Goal: Task Accomplishment & Management: Use online tool/utility

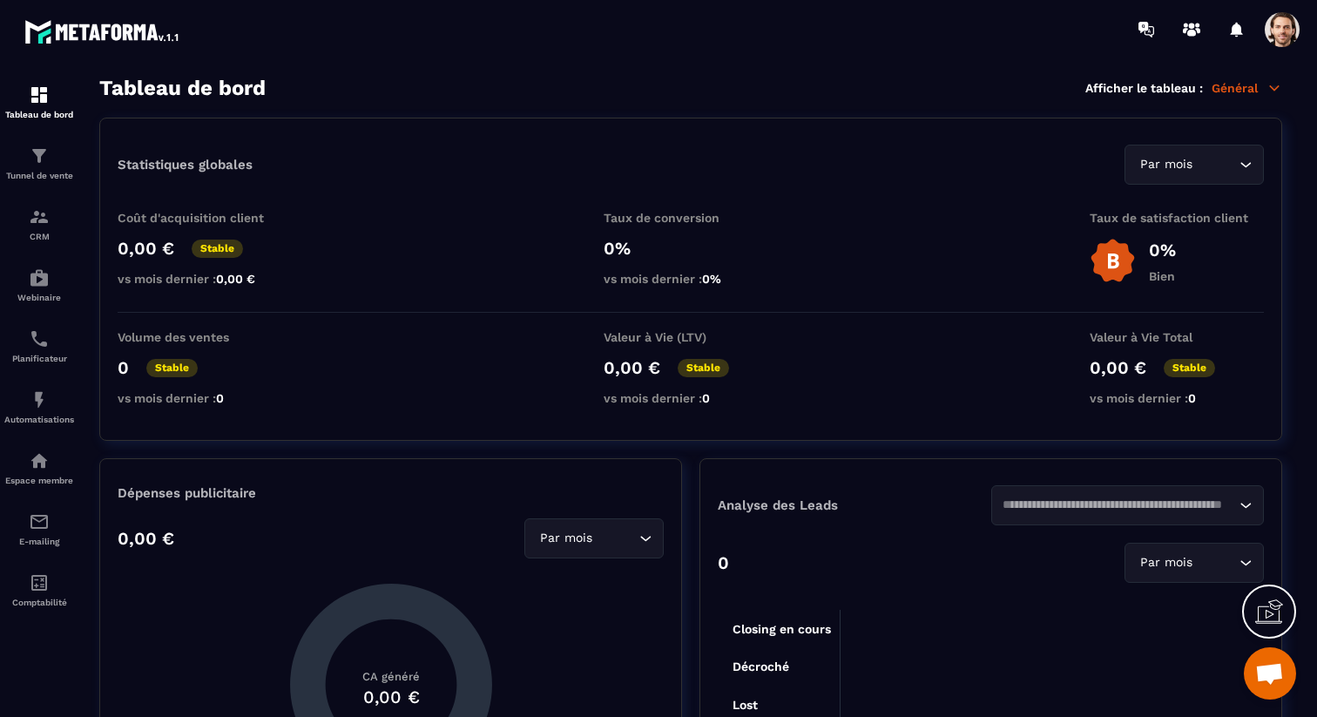
click at [1279, 35] on span at bounding box center [1282, 29] width 35 height 35
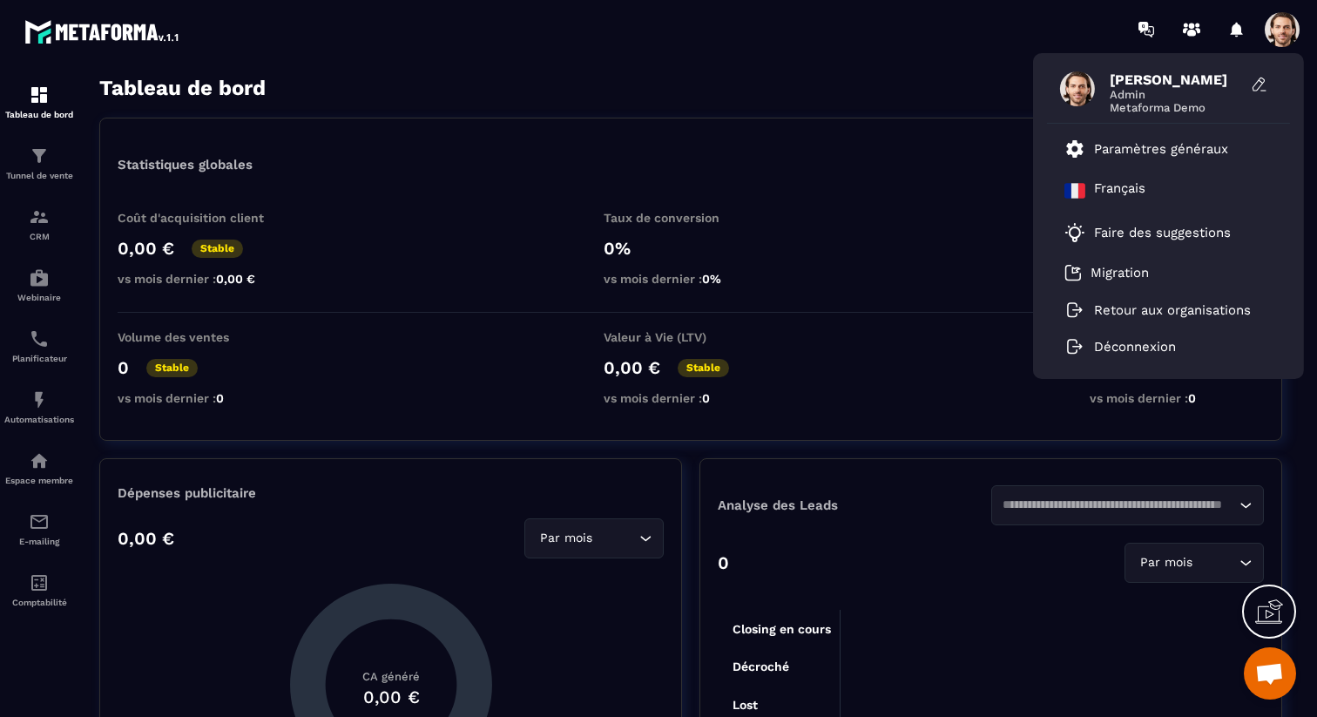
click at [752, 30] on div "[PERSON_NAME] Admin Metaforma Demo Paramètres généraux [DEMOGRAPHIC_DATA] Faire…" at bounding box center [761, 29] width 1113 height 58
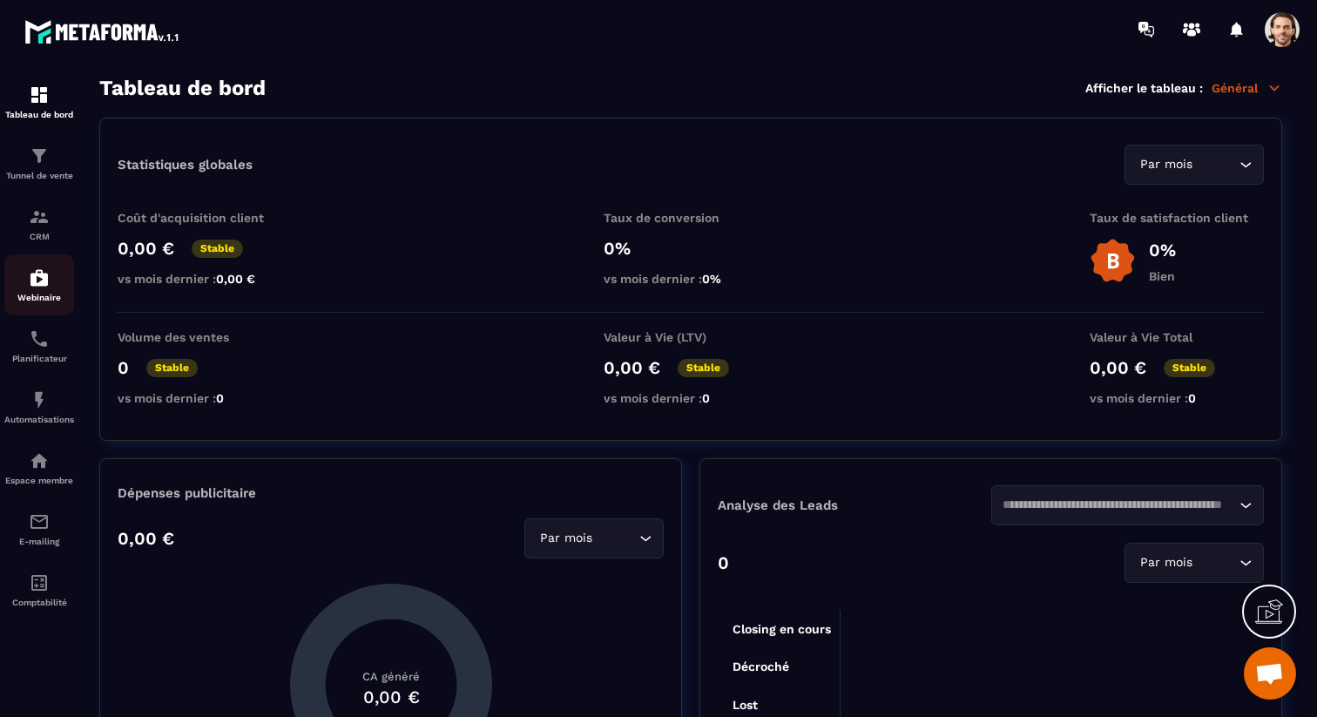
click at [42, 287] on img at bounding box center [39, 277] width 21 height 21
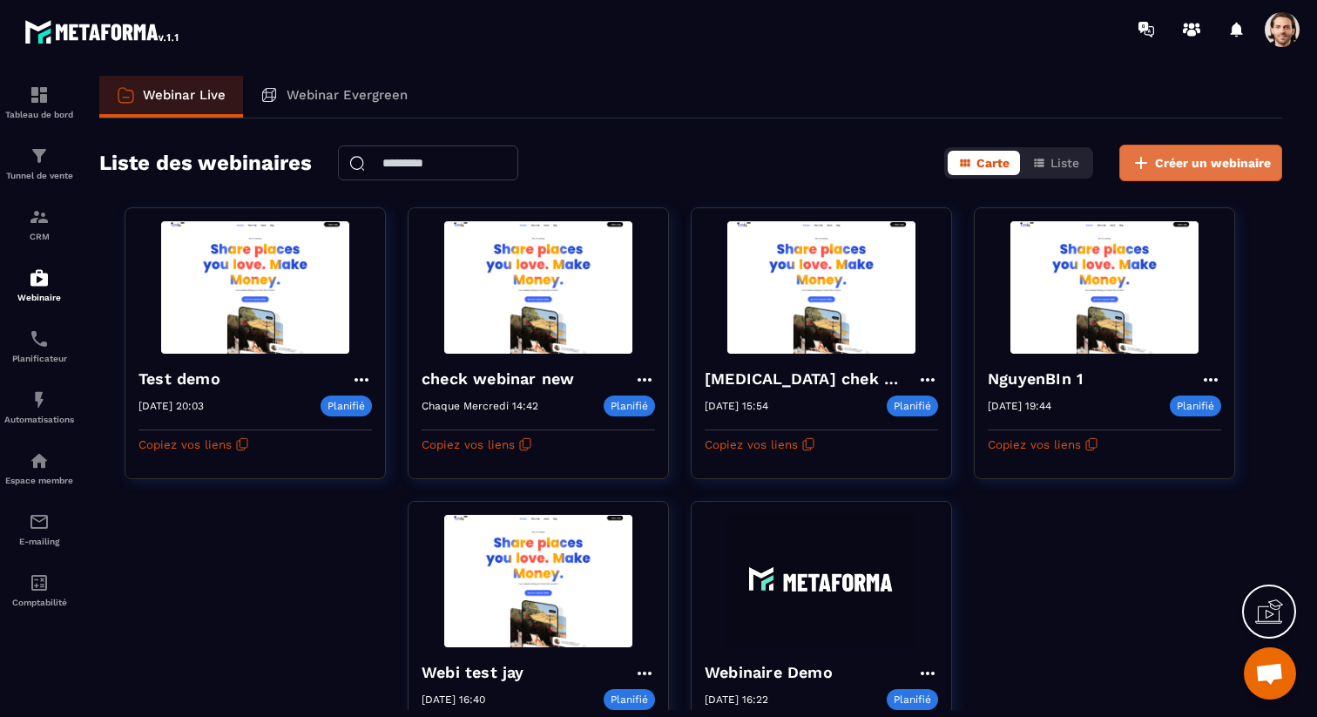
click at [1180, 159] on span "Créer un webinaire" at bounding box center [1213, 162] width 116 height 17
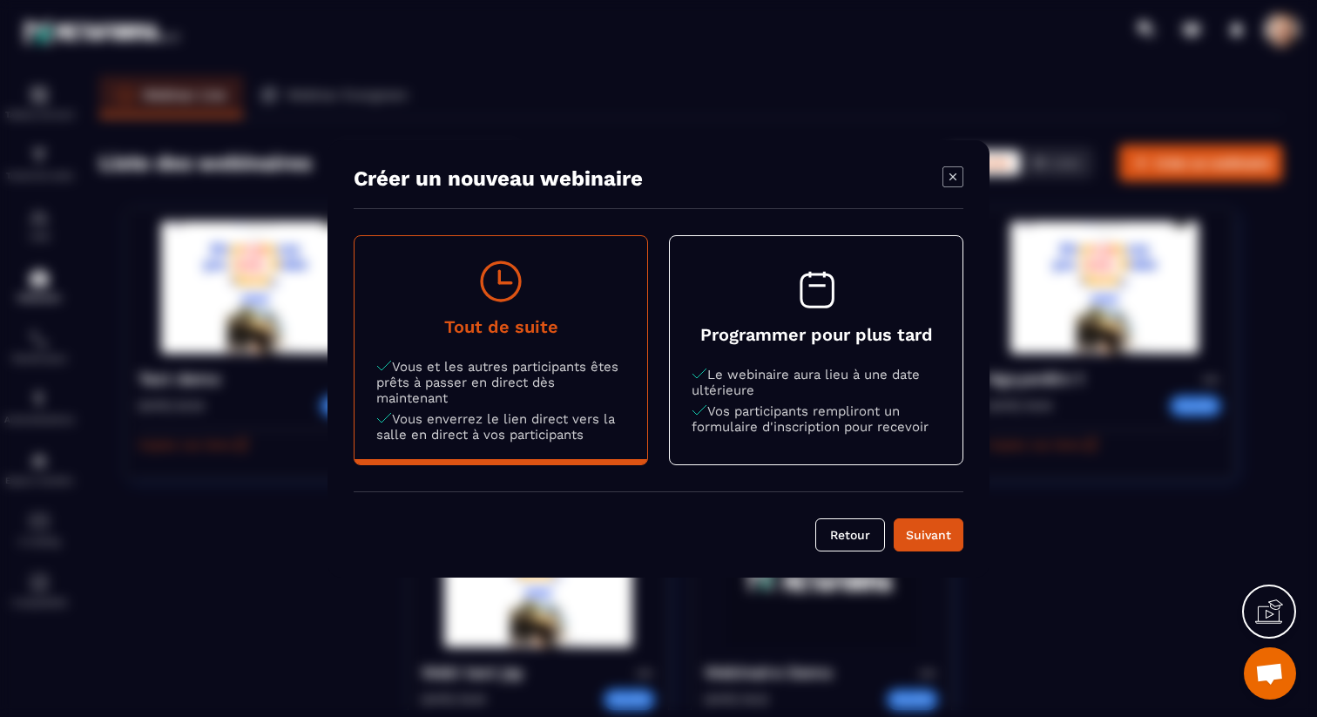
click at [806, 330] on h4 "Programmer pour plus tard" at bounding box center [816, 334] width 249 height 21
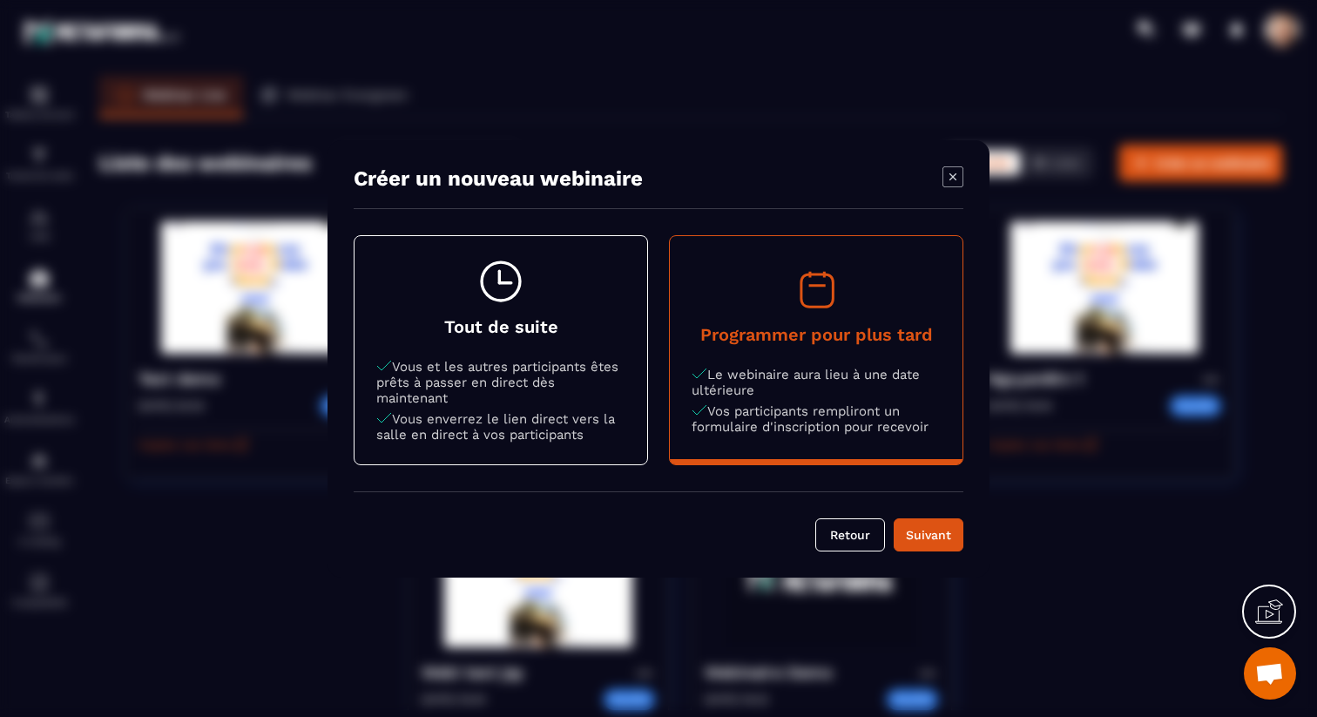
click at [557, 447] on button "Tout de suite Vous et les autres participants êtes prêts à passer en direct dès…" at bounding box center [501, 350] width 293 height 228
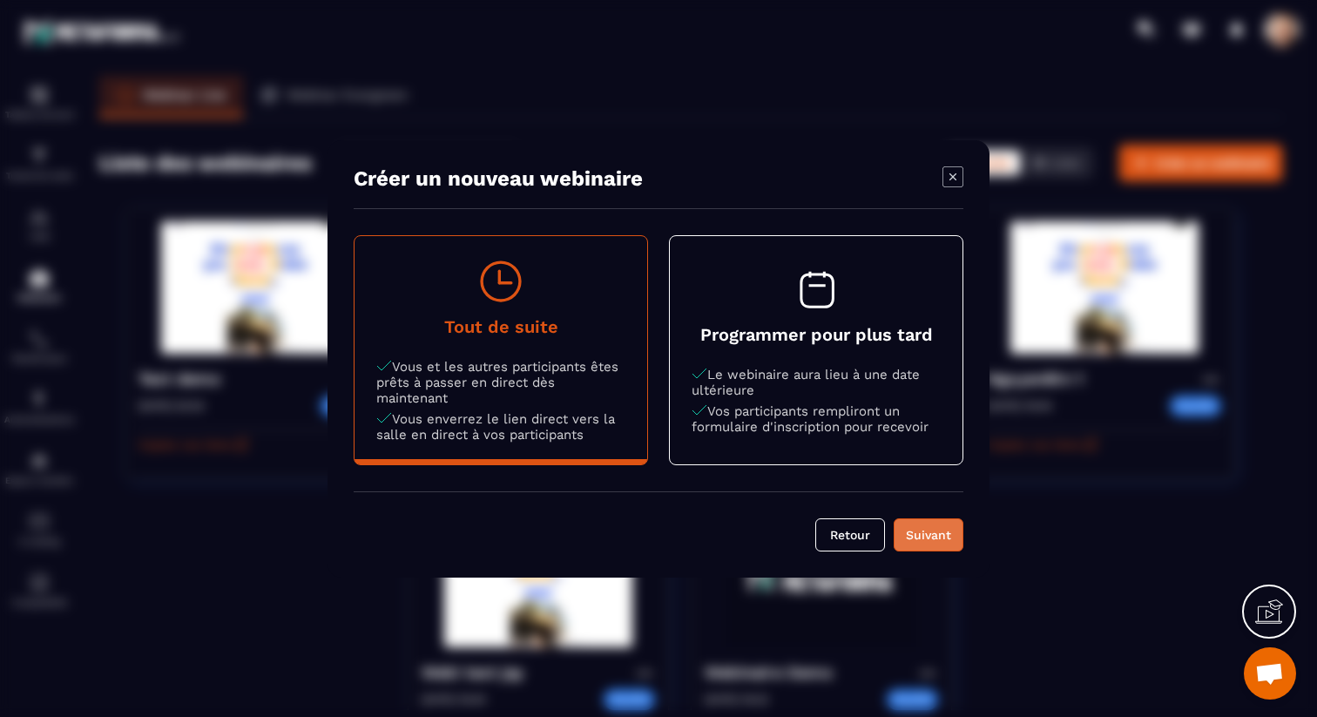
click at [958, 542] on button "Suivant" at bounding box center [929, 534] width 70 height 33
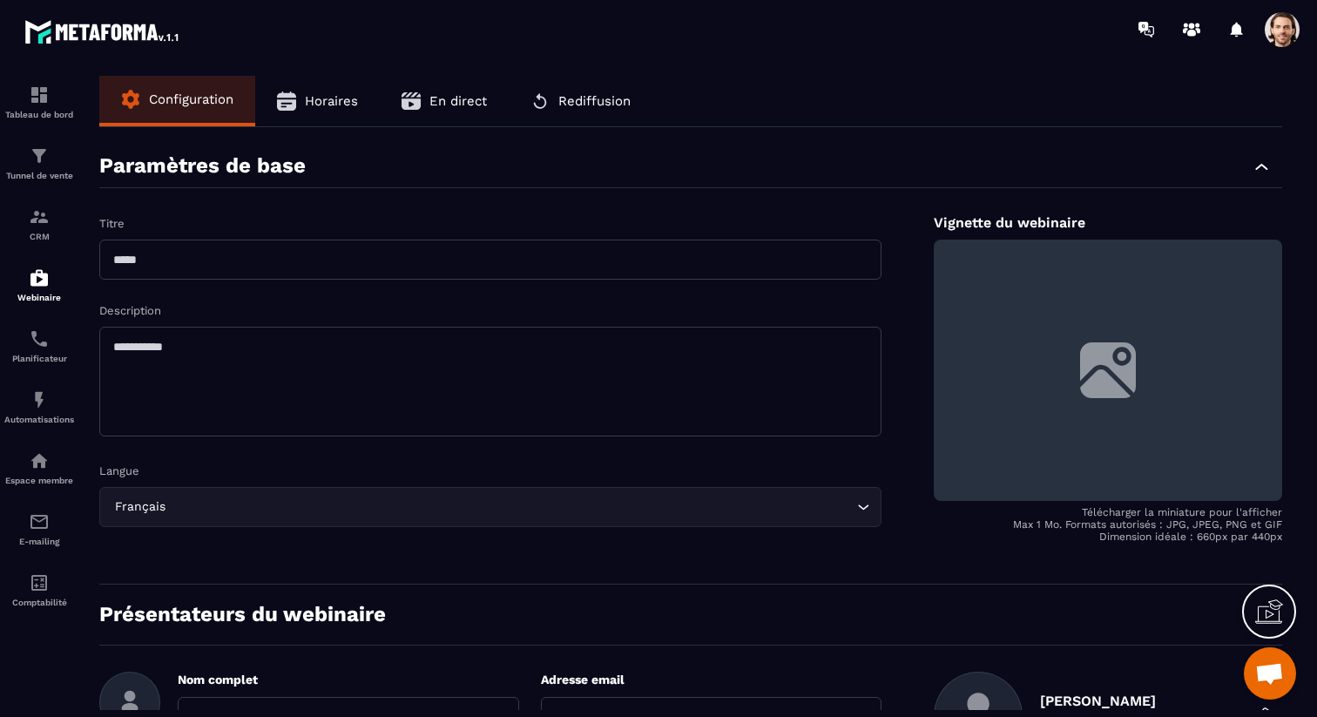
click at [285, 245] on input "text" at bounding box center [490, 260] width 782 height 40
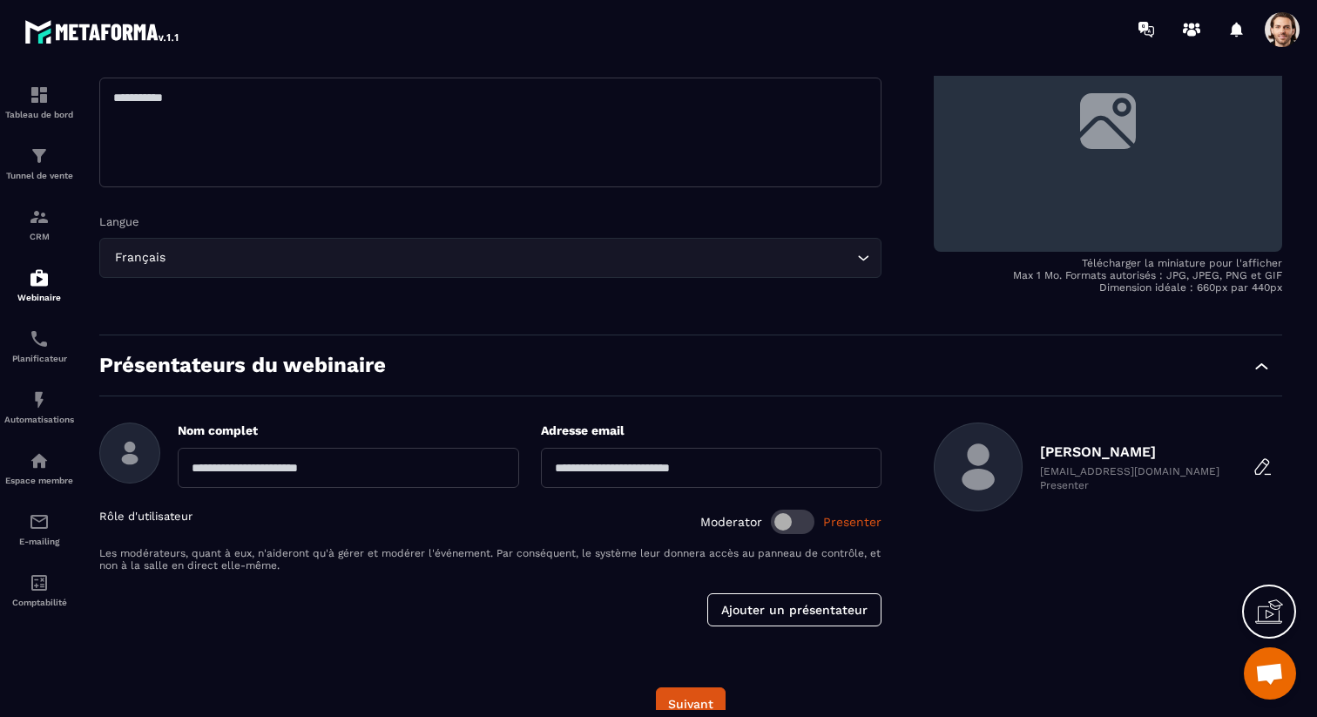
scroll to position [276, 0]
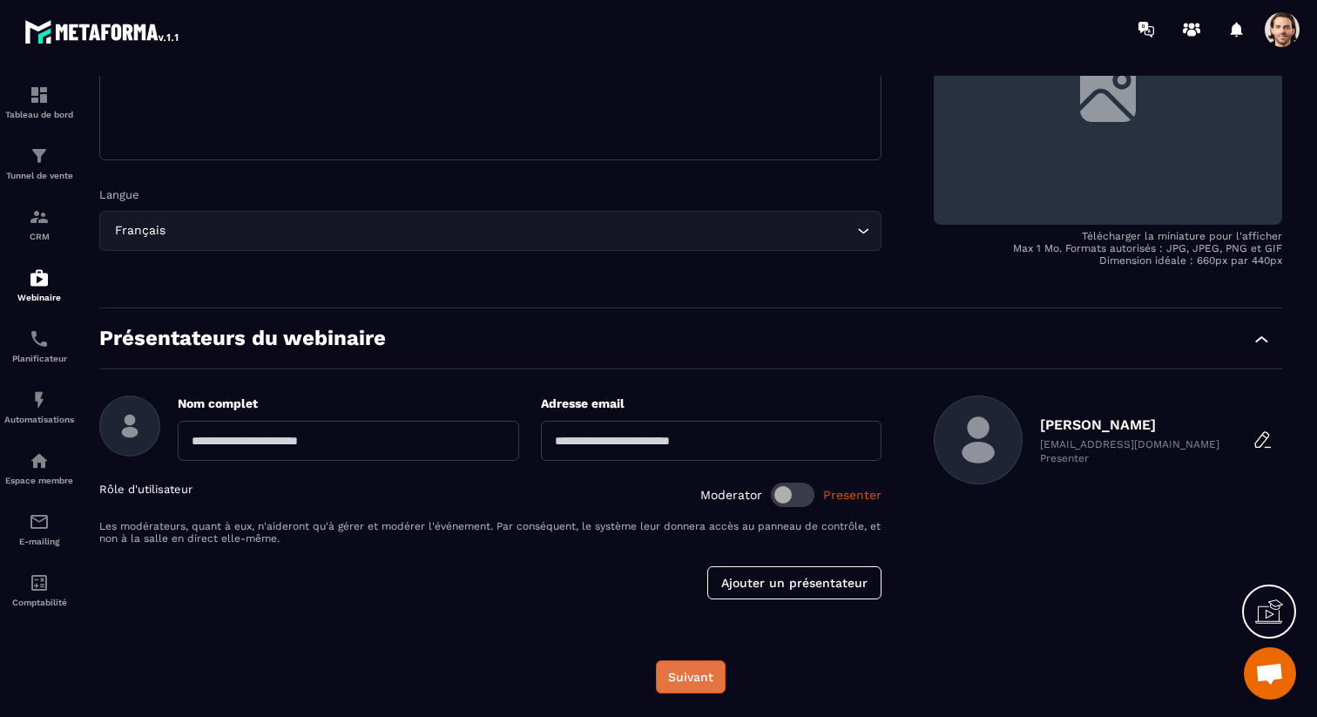
type input "****"
click at [680, 678] on button "Suivant" at bounding box center [691, 676] width 70 height 33
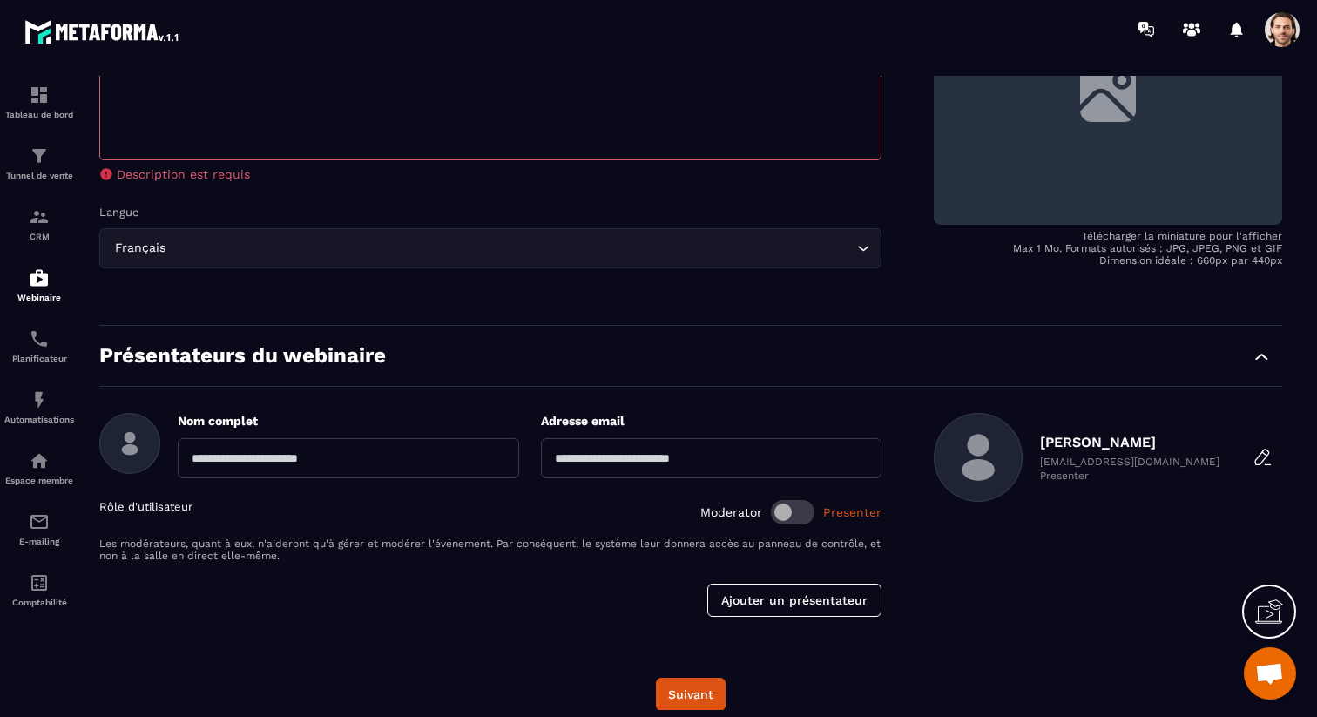
click at [325, 133] on textarea at bounding box center [490, 106] width 782 height 110
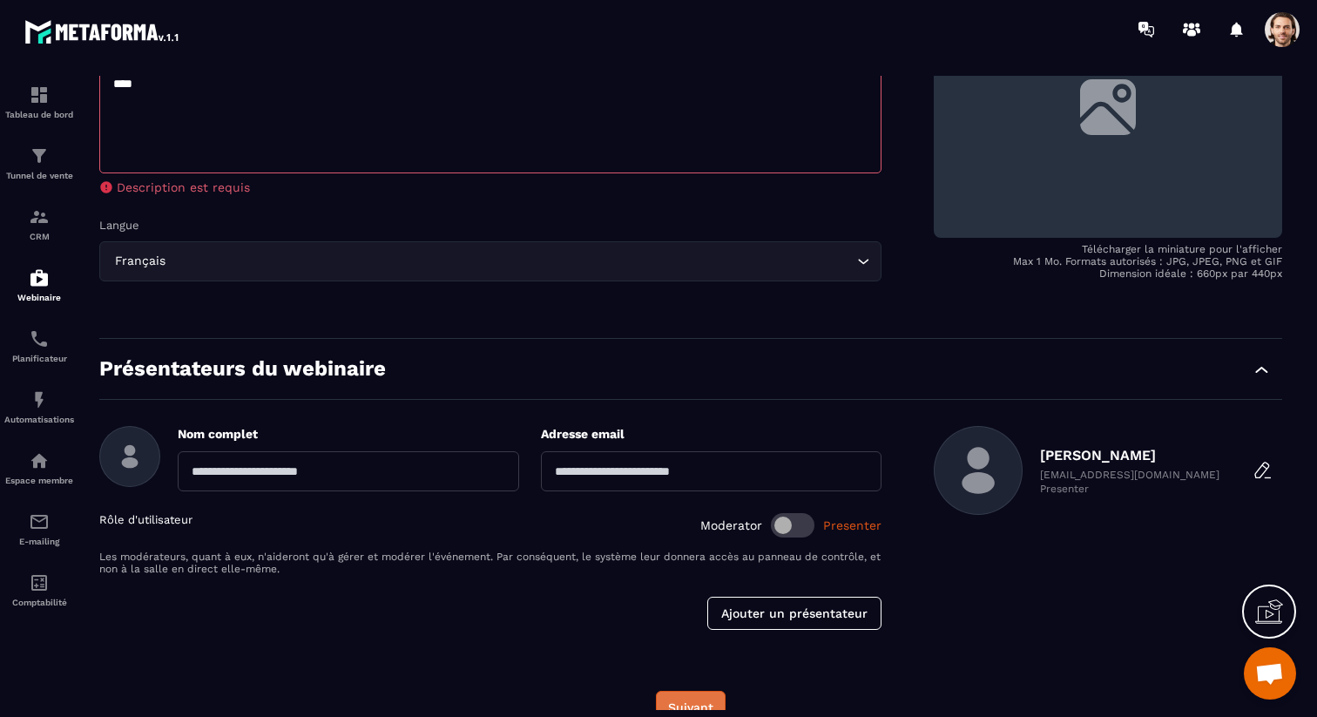
type textarea "****"
click at [681, 697] on button "Suivant" at bounding box center [691, 707] width 70 height 33
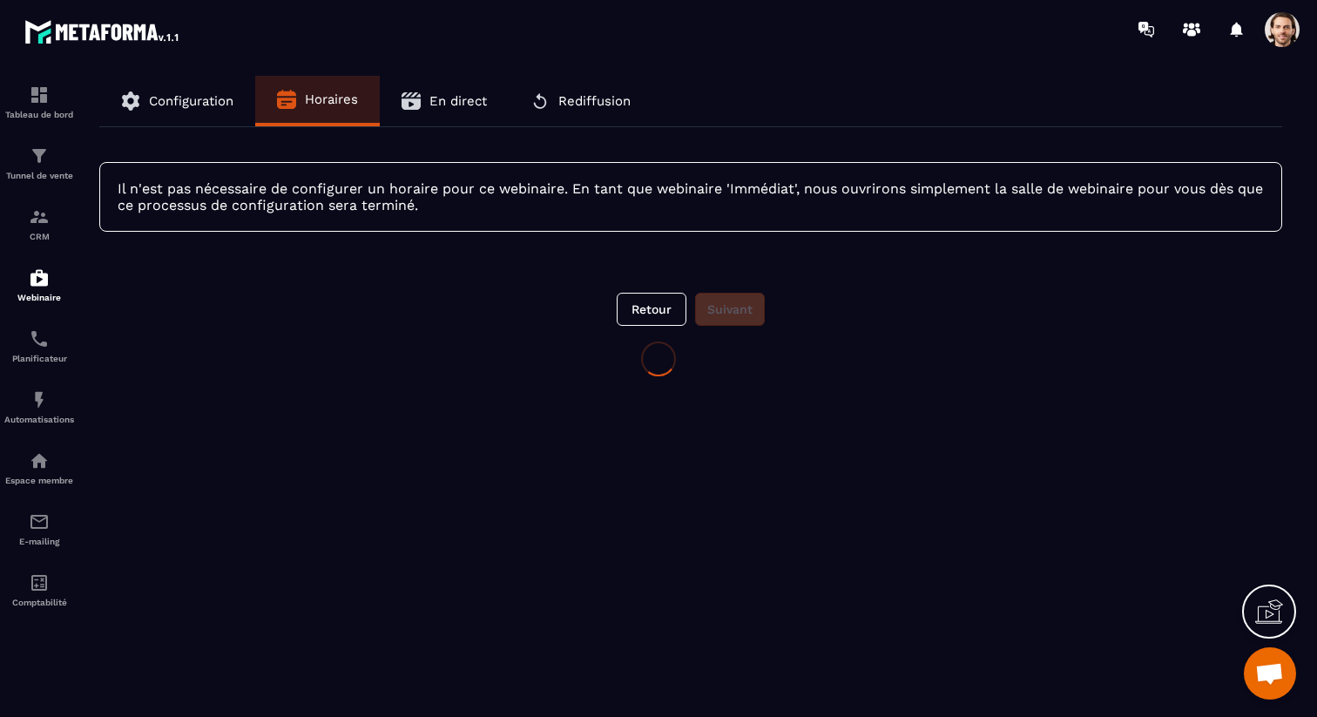
scroll to position [0, 0]
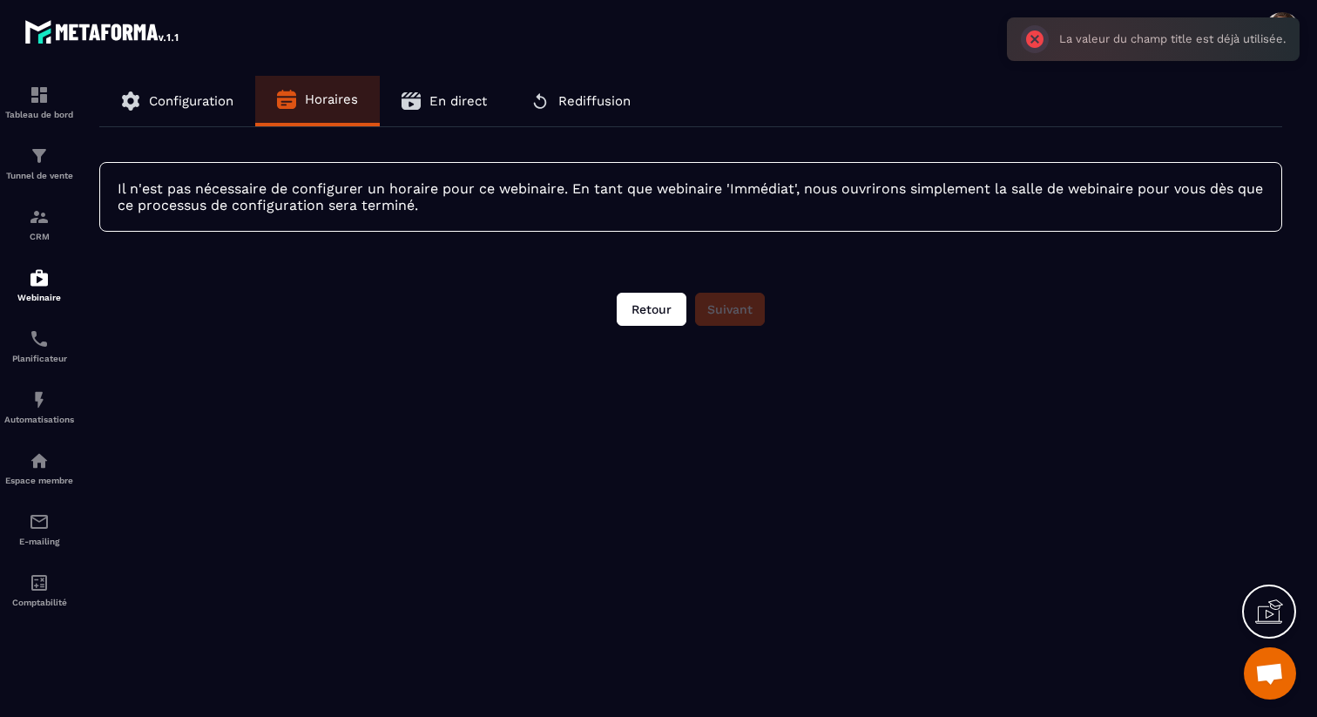
click at [666, 315] on button "Retour" at bounding box center [652, 309] width 70 height 33
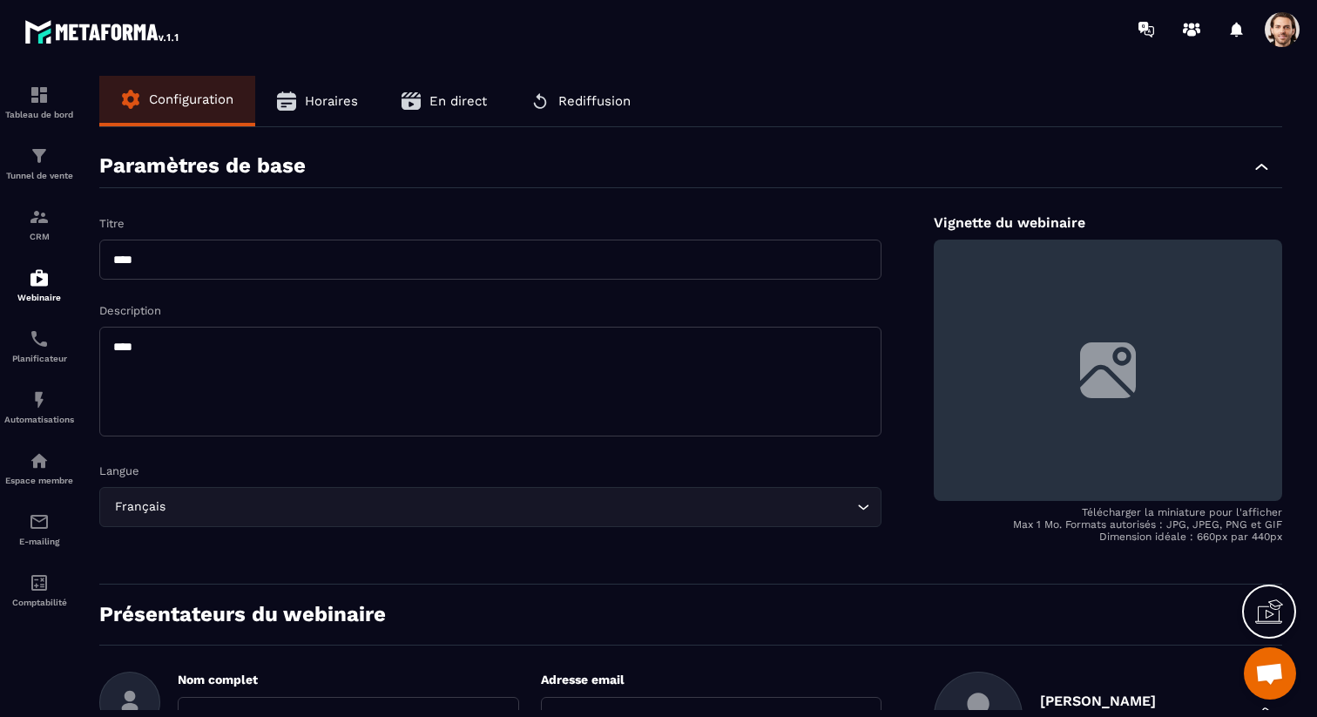
click at [365, 261] on input "****" at bounding box center [490, 260] width 782 height 40
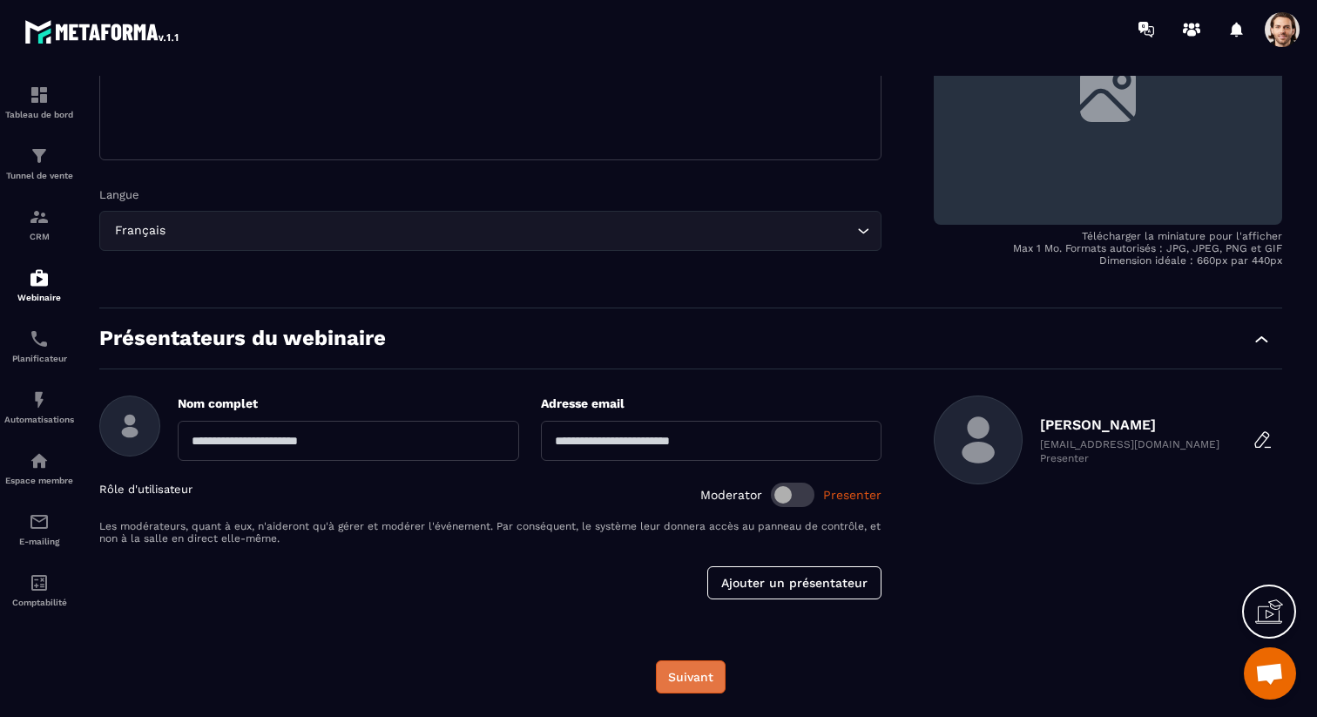
type input "*******"
click at [724, 670] on button "Suivant" at bounding box center [691, 676] width 70 height 33
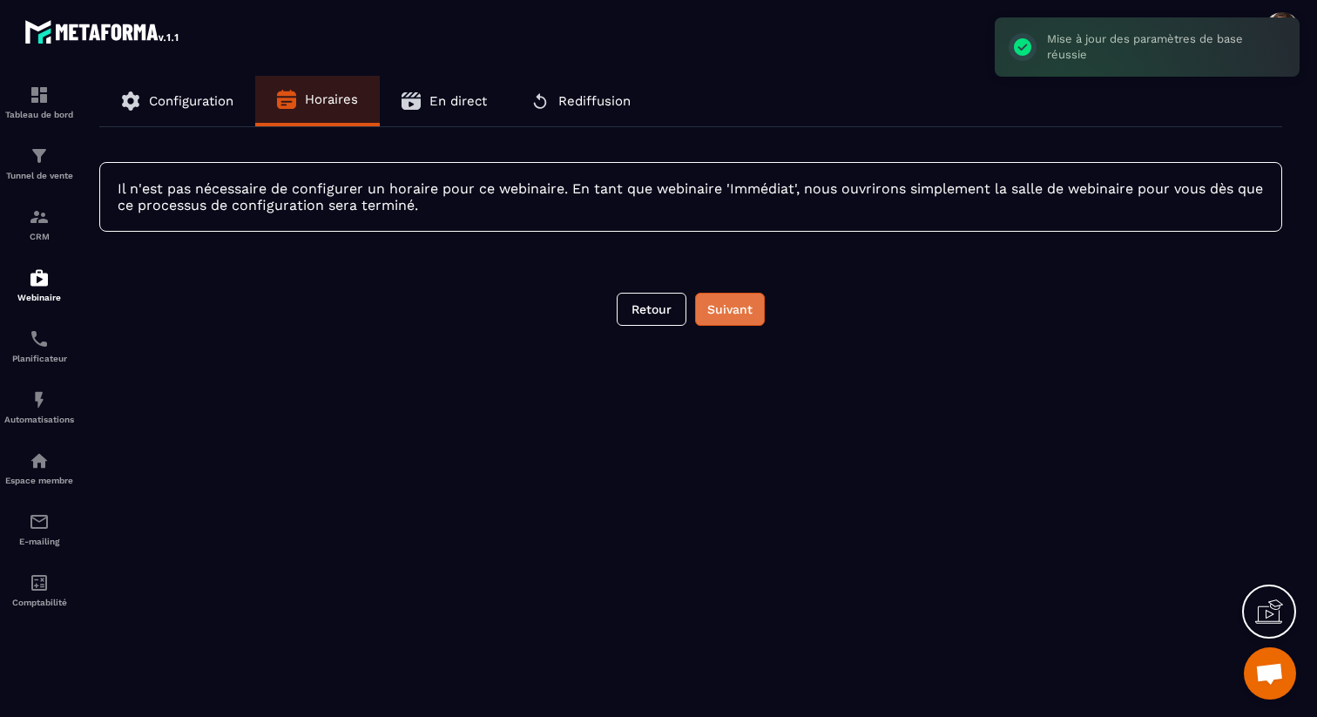
click at [746, 314] on button "Suivant" at bounding box center [730, 309] width 70 height 33
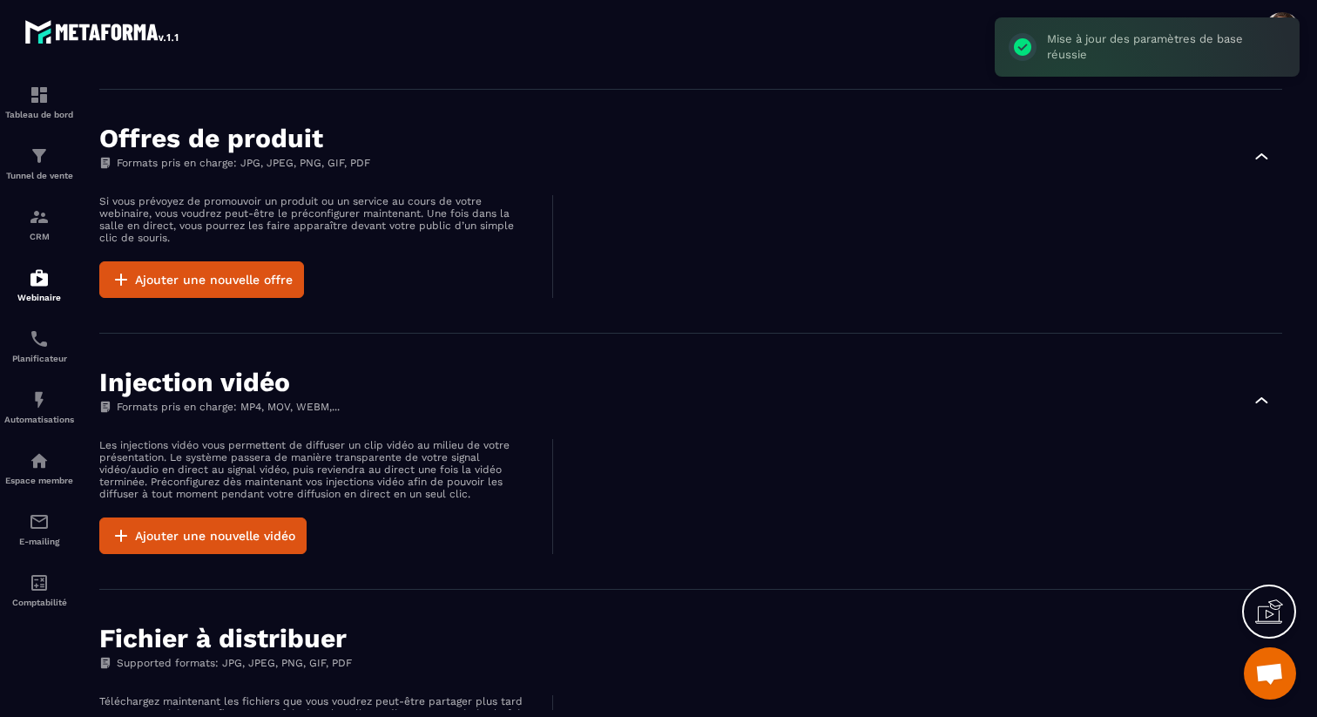
scroll to position [687, 0]
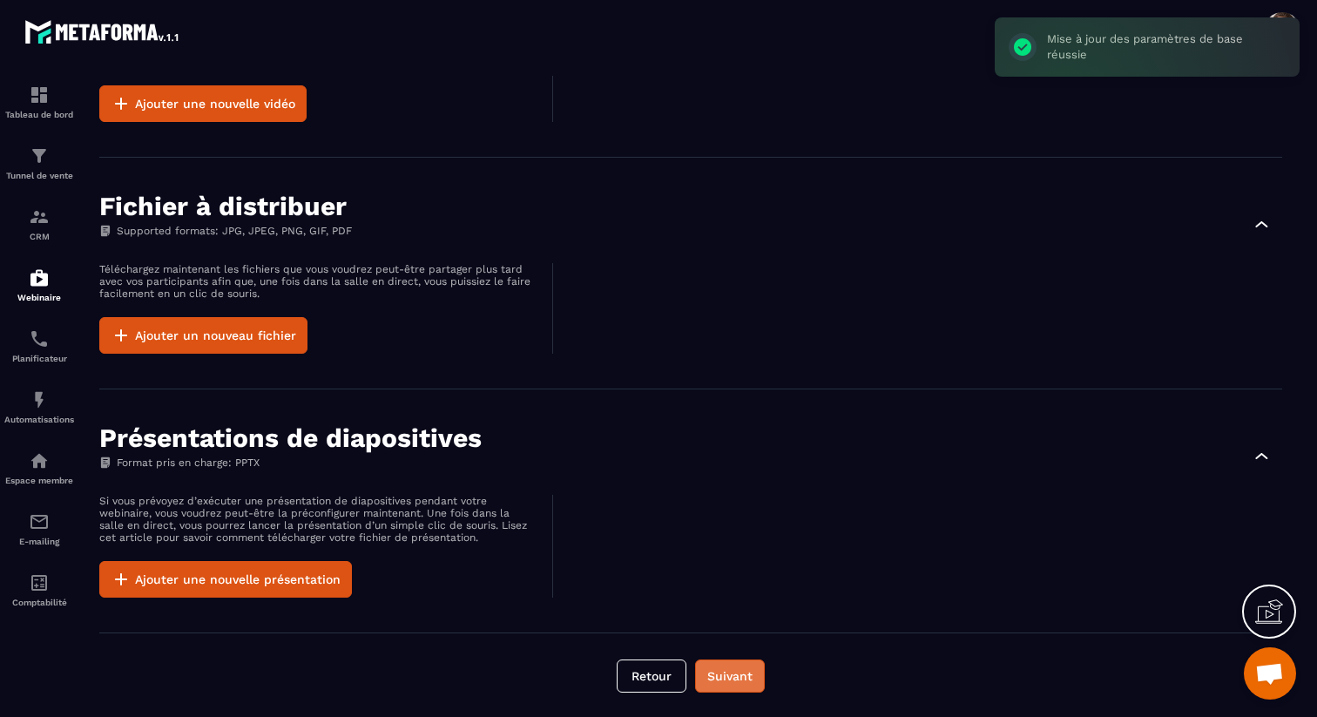
click at [727, 673] on button "Suivant" at bounding box center [730, 676] width 70 height 33
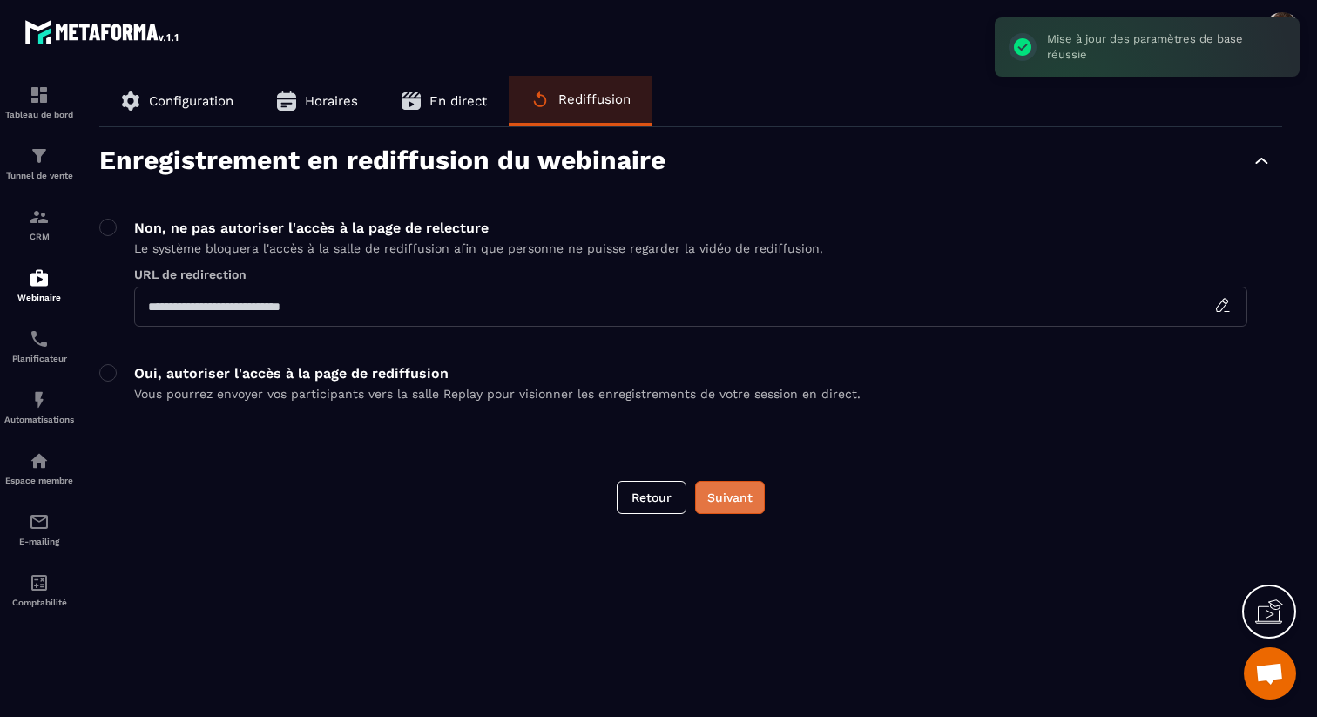
click at [741, 502] on button "Suivant" at bounding box center [730, 497] width 70 height 33
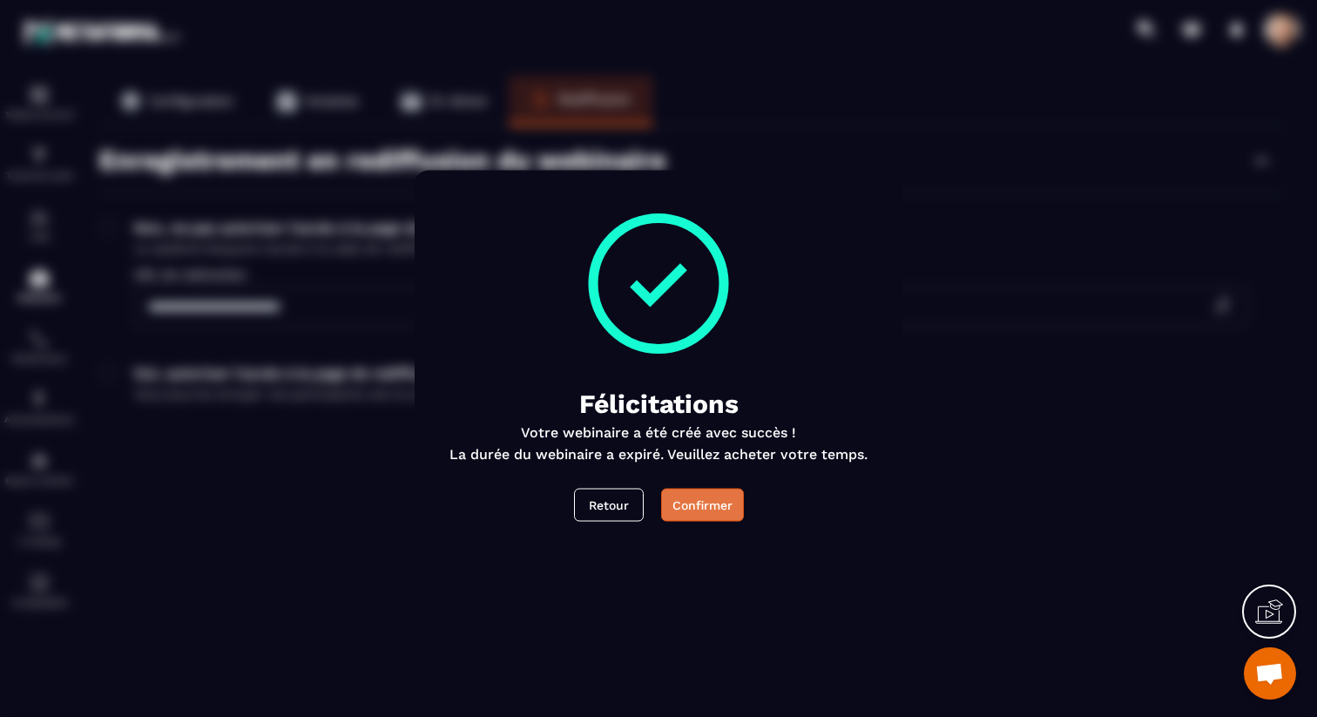
click at [725, 498] on div "Confirmer" at bounding box center [703, 504] width 60 height 17
